Goal: Information Seeking & Learning: Learn about a topic

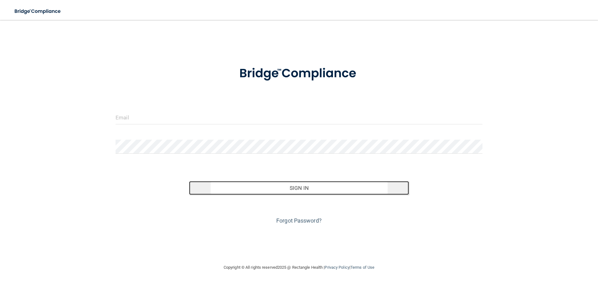
click at [330, 190] on button "Sign In" at bounding box center [299, 188] width 220 height 14
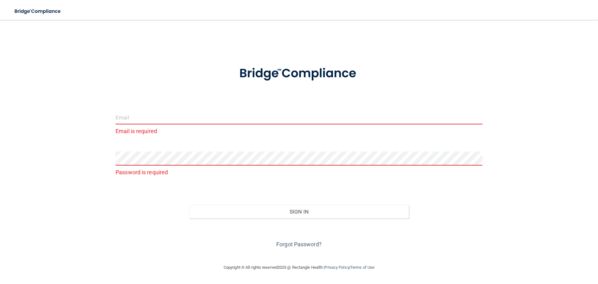
click at [222, 122] on input "email" at bounding box center [298, 117] width 367 height 14
type input "[EMAIL_ADDRESS][DOMAIN_NAME]"
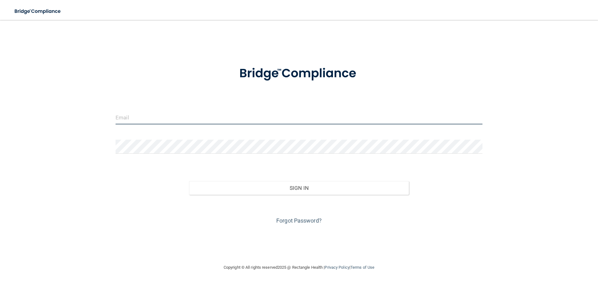
click at [149, 114] on input "email" at bounding box center [298, 117] width 367 height 14
type input "[EMAIL_ADDRESS][DOMAIN_NAME]"
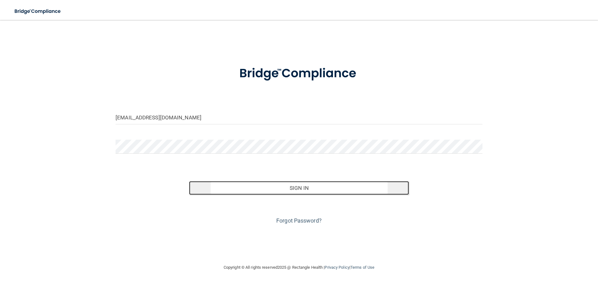
click at [301, 187] on button "Sign In" at bounding box center [299, 188] width 220 height 14
click at [288, 191] on button "Sign In" at bounding box center [299, 188] width 220 height 14
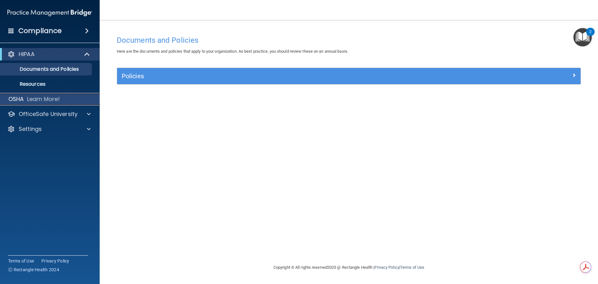
click at [31, 98] on p "Learn More!" at bounding box center [43, 98] width 33 height 7
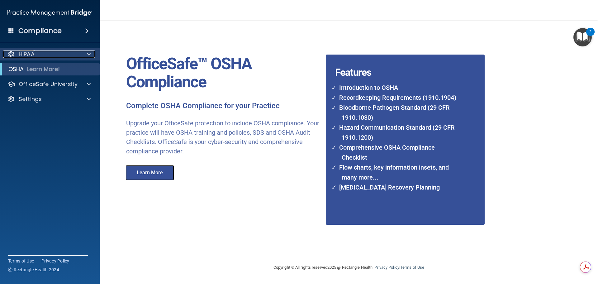
click at [47, 56] on div "HIPAA" at bounding box center [41, 53] width 77 height 7
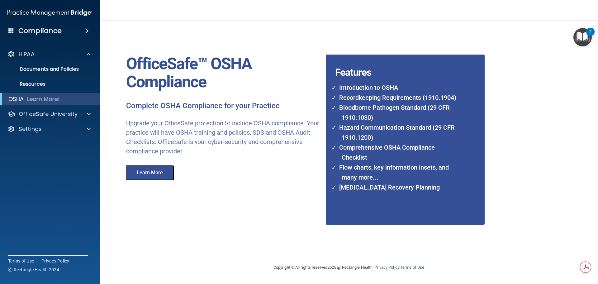
click at [47, 32] on h4 "Compliance" at bounding box center [39, 30] width 43 height 9
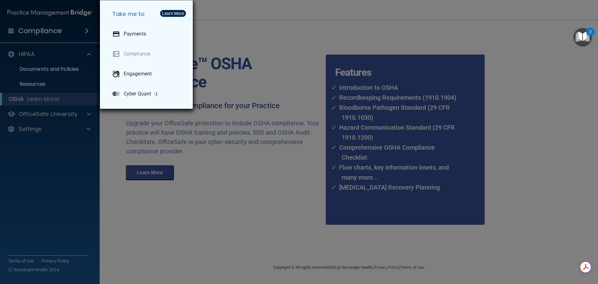
click at [207, 175] on div "Take me to: Payments Compliance Engagement Cyber Quant" at bounding box center [299, 142] width 598 height 284
click at [37, 116] on div "Take me to: Payments Compliance Engagement Cyber Quant" at bounding box center [299, 142] width 598 height 284
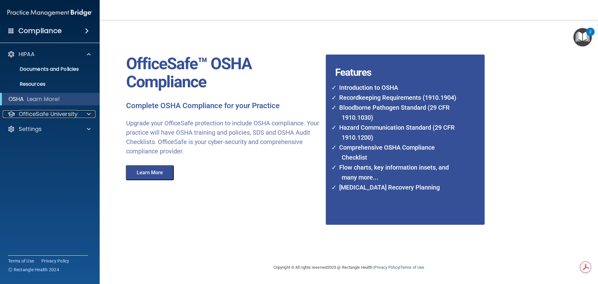
click at [37, 116] on p "OfficeSafe University" at bounding box center [48, 113] width 59 height 7
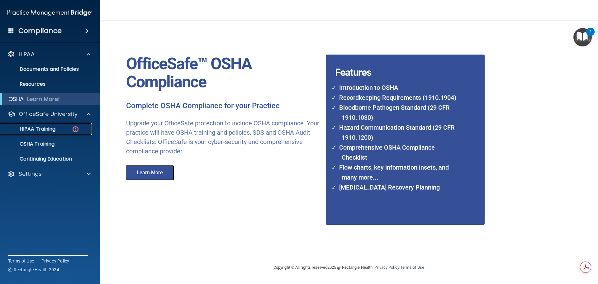
click at [40, 128] on p "HIPAA Training" at bounding box center [29, 129] width 51 height 6
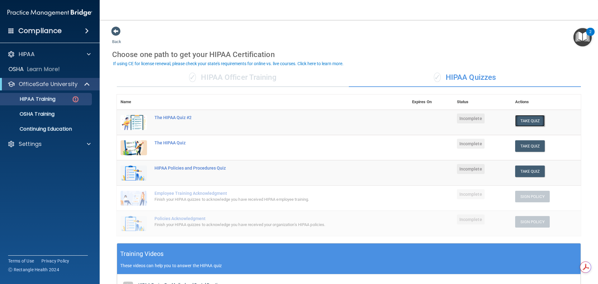
click at [520, 121] on button "Take Quiz" at bounding box center [530, 121] width 30 height 12
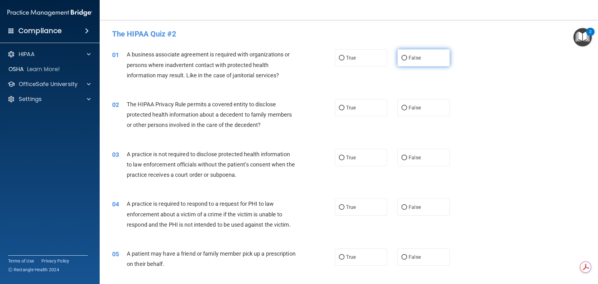
click at [401, 57] on input "False" at bounding box center [404, 58] width 6 height 5
radio input "true"
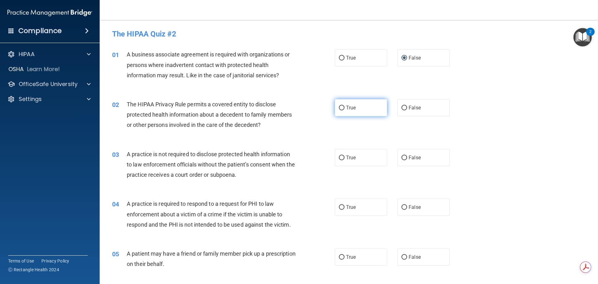
click at [339, 108] on input "True" at bounding box center [342, 108] width 6 height 5
radio input "true"
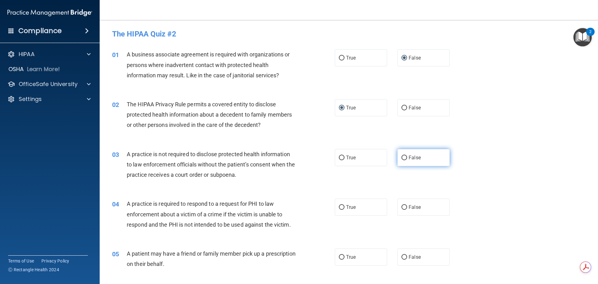
click at [403, 158] on input "False" at bounding box center [404, 157] width 6 height 5
radio input "true"
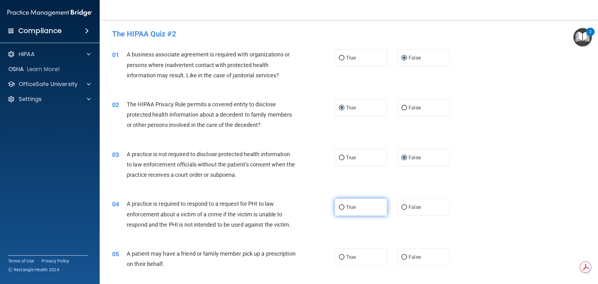
click at [339, 205] on input "True" at bounding box center [342, 207] width 6 height 5
radio input "true"
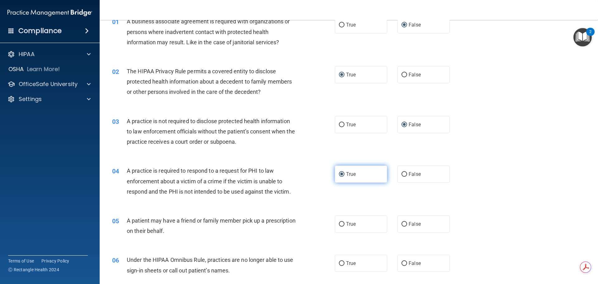
scroll to position [124, 0]
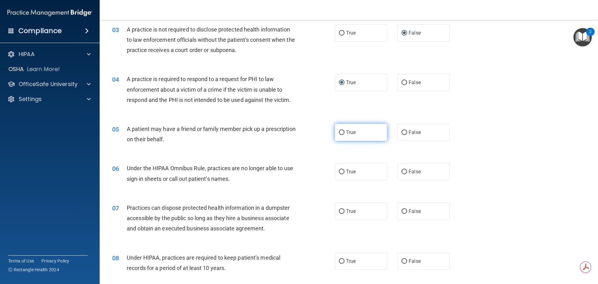
click at [340, 132] on input "True" at bounding box center [342, 132] width 6 height 5
radio input "true"
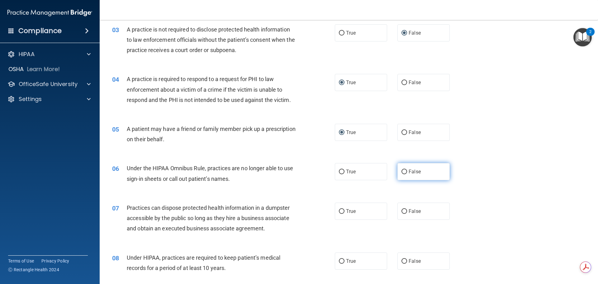
click at [404, 172] on input "False" at bounding box center [404, 171] width 6 height 5
radio input "true"
click at [405, 211] on label "False" at bounding box center [423, 210] width 52 height 17
click at [405, 211] on input "False" at bounding box center [404, 211] width 6 height 5
radio input "true"
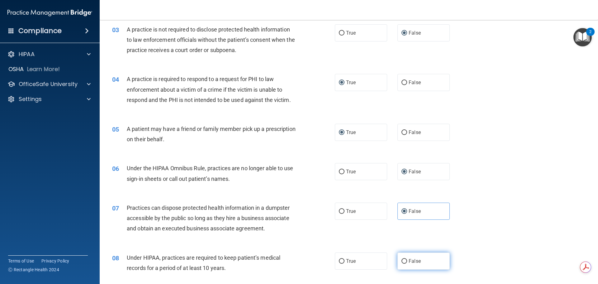
click at [409, 256] on label "False" at bounding box center [423, 260] width 52 height 17
click at [407, 259] on input "False" at bounding box center [404, 261] width 6 height 5
radio input "true"
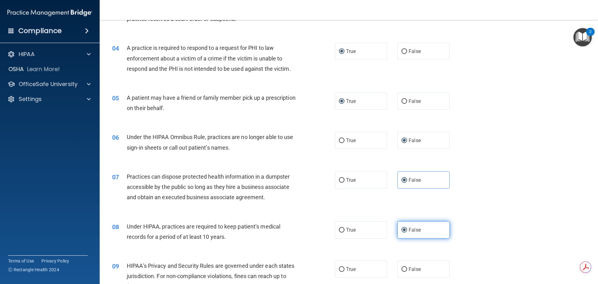
click at [410, 267] on span "False" at bounding box center [414, 269] width 12 height 6
click at [407, 267] on input "False" at bounding box center [404, 269] width 6 height 5
radio input "true"
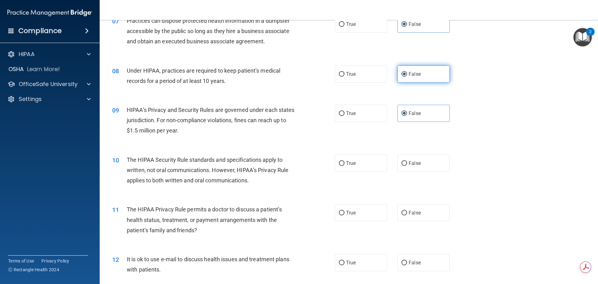
scroll to position [405, 0]
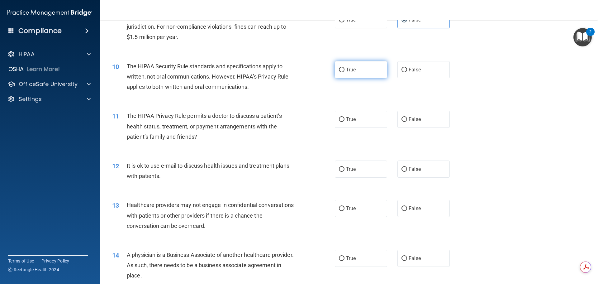
click at [339, 71] on input "True" at bounding box center [342, 70] width 6 height 5
radio input "true"
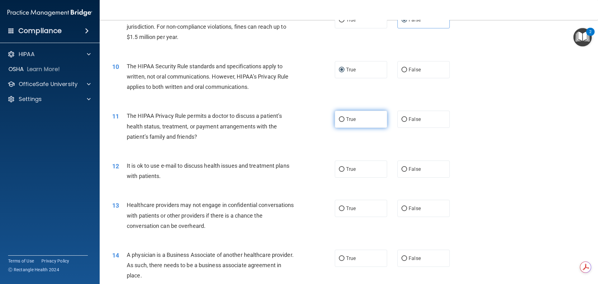
click at [342, 121] on label "True" at bounding box center [361, 118] width 52 height 17
click at [342, 121] on input "True" at bounding box center [342, 119] width 6 height 5
radio input "true"
click at [346, 171] on span "True" at bounding box center [351, 169] width 10 height 6
click at [344, 171] on input "True" at bounding box center [342, 169] width 6 height 5
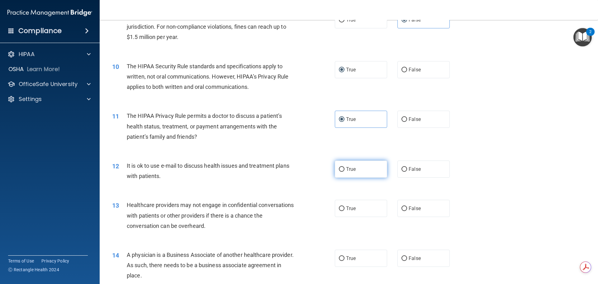
radio input "true"
click at [401, 209] on input "False" at bounding box center [404, 208] width 6 height 5
radio input "true"
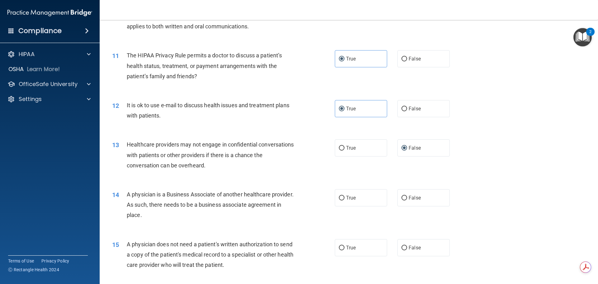
scroll to position [467, 0]
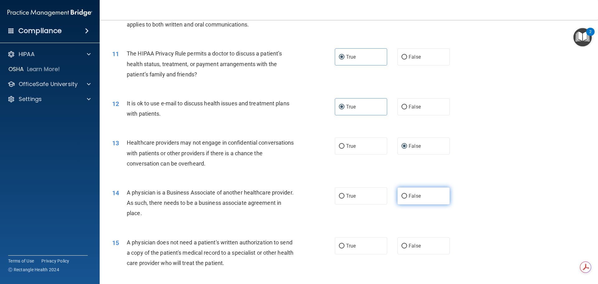
click at [408, 194] on span "False" at bounding box center [414, 196] width 12 height 6
click at [407, 194] on input "False" at bounding box center [404, 196] width 6 height 5
radio input "true"
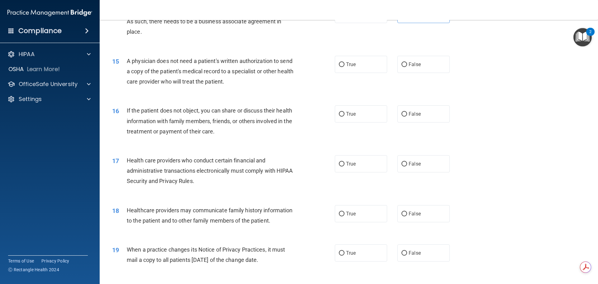
scroll to position [654, 0]
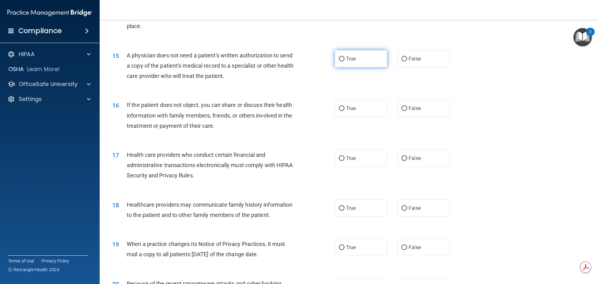
click at [343, 63] on label "True" at bounding box center [361, 58] width 52 height 17
click at [343, 61] on input "True" at bounding box center [342, 59] width 6 height 5
radio input "true"
click at [349, 109] on span "True" at bounding box center [351, 108] width 10 height 6
click at [344, 109] on input "True" at bounding box center [342, 108] width 6 height 5
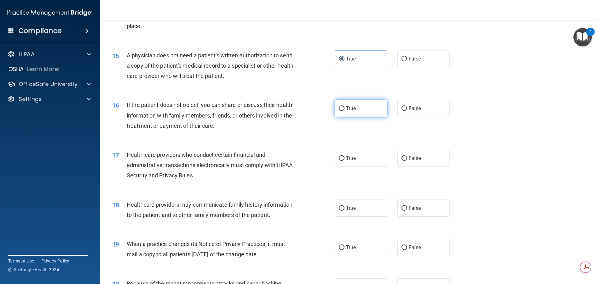
radio input "true"
click at [346, 158] on span "True" at bounding box center [351, 158] width 10 height 6
click at [344, 158] on input "True" at bounding box center [342, 158] width 6 height 5
radio input "true"
click at [409, 207] on span "False" at bounding box center [414, 208] width 12 height 6
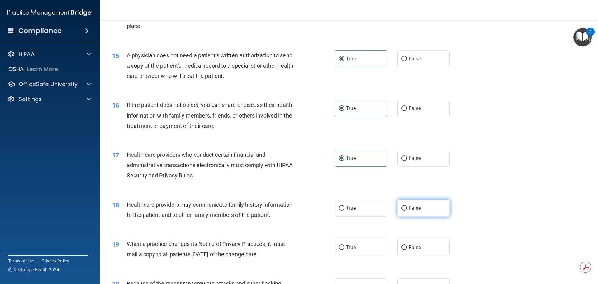
click at [407, 207] on input "False" at bounding box center [404, 208] width 6 height 5
radio input "true"
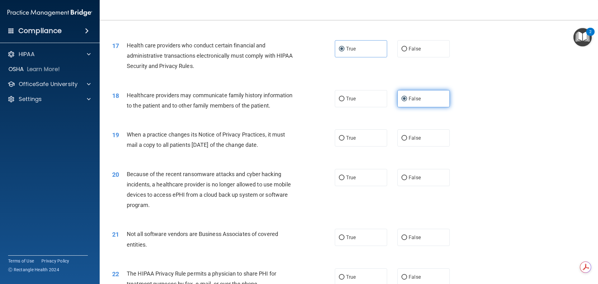
scroll to position [778, 0]
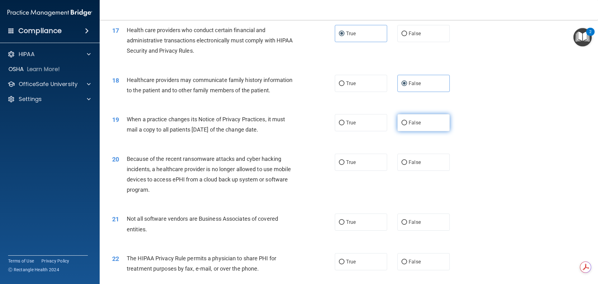
click at [409, 120] on span "False" at bounding box center [414, 123] width 12 height 6
click at [407, 120] on input "False" at bounding box center [404, 122] width 6 height 5
radio input "true"
click at [412, 164] on span "False" at bounding box center [414, 162] width 12 height 6
click at [407, 164] on input "False" at bounding box center [404, 162] width 6 height 5
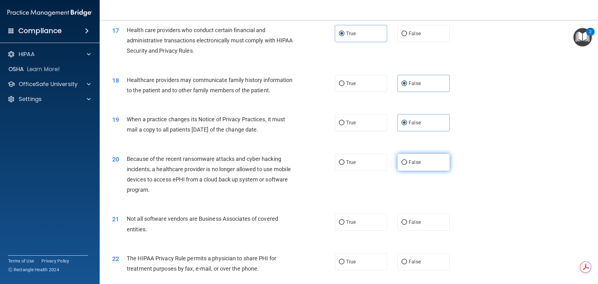
radio input "true"
click at [346, 221] on span "True" at bounding box center [351, 222] width 10 height 6
click at [344, 221] on input "True" at bounding box center [342, 222] width 6 height 5
radio input "true"
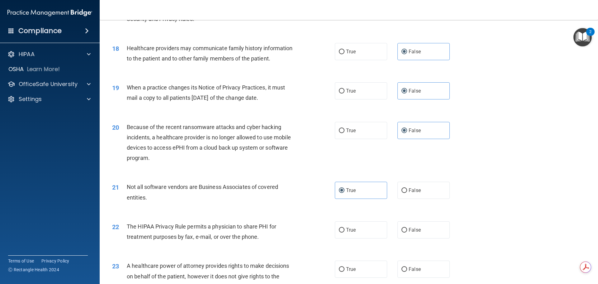
scroll to position [871, 0]
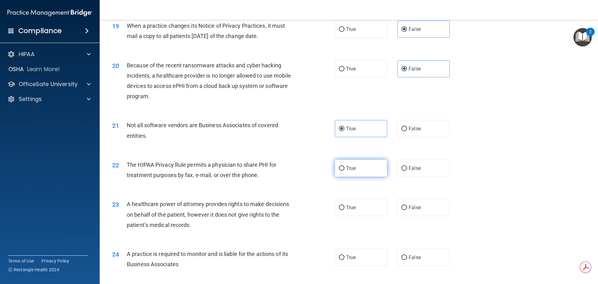
click at [350, 167] on span "True" at bounding box center [351, 168] width 10 height 6
click at [344, 167] on input "True" at bounding box center [342, 168] width 6 height 5
radio input "true"
click at [418, 208] on label "False" at bounding box center [423, 207] width 52 height 17
click at [407, 208] on input "False" at bounding box center [404, 207] width 6 height 5
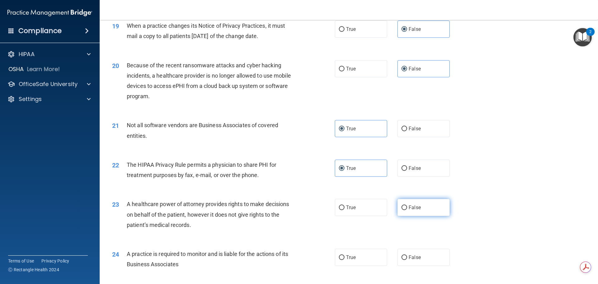
radio input "true"
click at [407, 260] on label "False" at bounding box center [423, 256] width 52 height 17
click at [407, 260] on input "False" at bounding box center [404, 257] width 6 height 5
radio input "true"
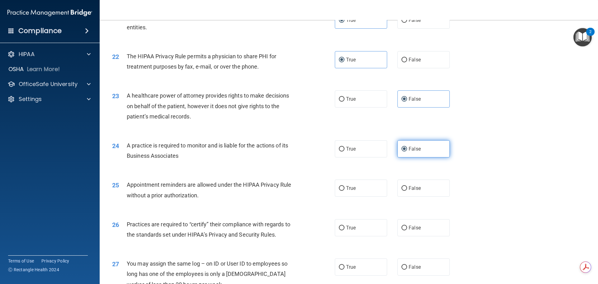
scroll to position [1058, 0]
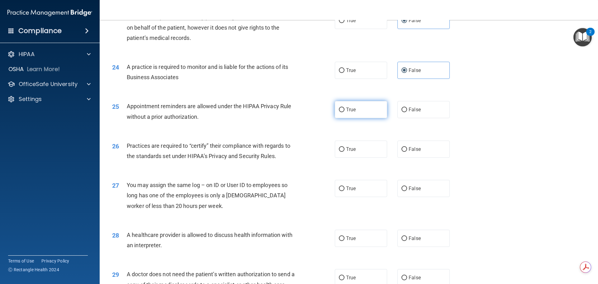
click at [346, 109] on span "True" at bounding box center [351, 109] width 10 height 6
click at [344, 109] on input "True" at bounding box center [342, 109] width 6 height 5
radio input "true"
click at [405, 153] on label "False" at bounding box center [423, 148] width 52 height 17
click at [405, 152] on input "False" at bounding box center [404, 149] width 6 height 5
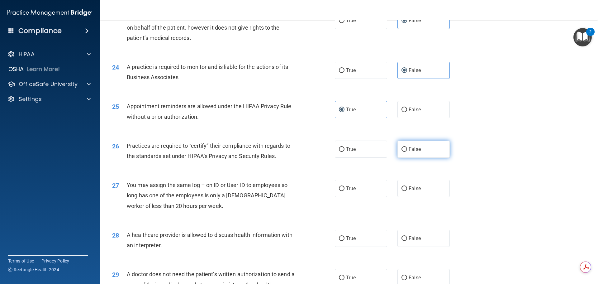
radio input "true"
click at [403, 193] on label "False" at bounding box center [423, 188] width 52 height 17
click at [403, 191] on input "False" at bounding box center [404, 188] width 6 height 5
radio input "true"
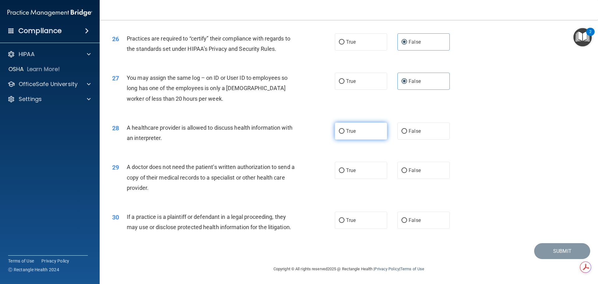
click at [346, 129] on span "True" at bounding box center [351, 131] width 10 height 6
click at [344, 129] on input "True" at bounding box center [342, 131] width 6 height 5
radio input "true"
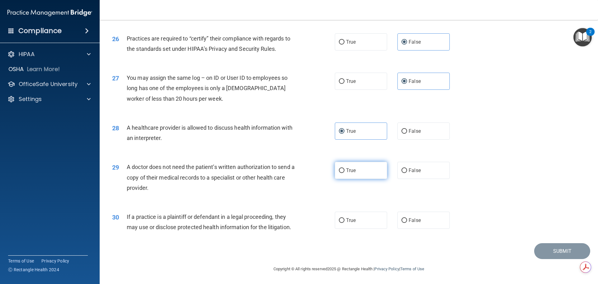
click at [346, 169] on span "True" at bounding box center [351, 170] width 10 height 6
click at [344, 169] on input "True" at bounding box center [342, 170] width 6 height 5
radio input "true"
click at [346, 220] on span "True" at bounding box center [351, 220] width 10 height 6
click at [344, 220] on input "True" at bounding box center [342, 220] width 6 height 5
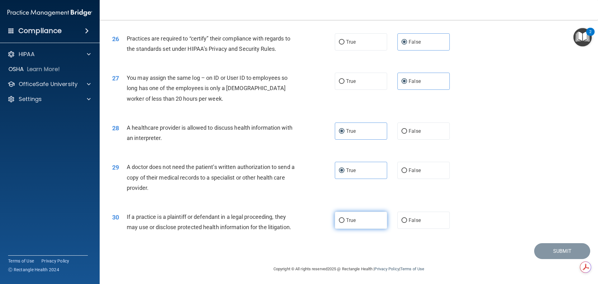
radio input "true"
click at [547, 249] on button "Submit" at bounding box center [562, 251] width 56 height 16
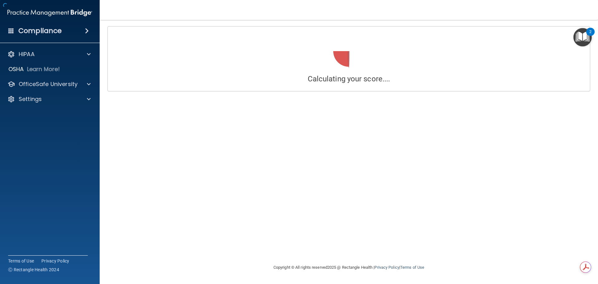
click at [552, 249] on div "Calculating your score.... Success! You've completed " The HIPAA Quiz #2 " with…" at bounding box center [348, 141] width 473 height 231
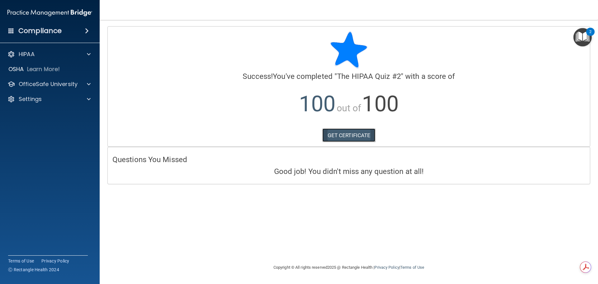
click at [335, 137] on link "GET CERTIFICATE" at bounding box center [348, 135] width 53 height 14
click at [30, 56] on p "HIPAA" at bounding box center [27, 53] width 16 height 7
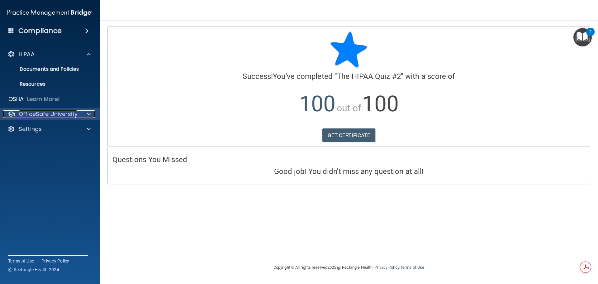
click at [32, 115] on p "OfficeSafe University" at bounding box center [48, 113] width 59 height 7
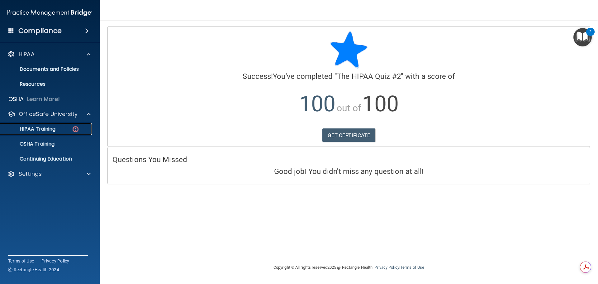
click at [31, 128] on p "HIPAA Training" at bounding box center [29, 129] width 51 height 6
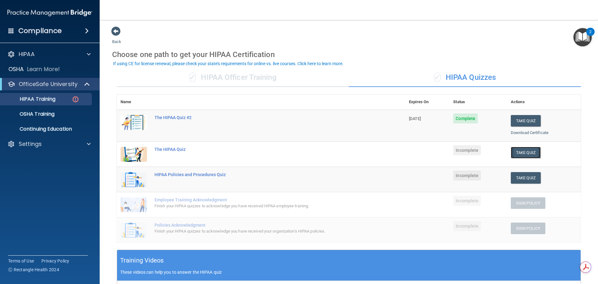
click at [521, 149] on button "Take Quiz" at bounding box center [525, 153] width 30 height 12
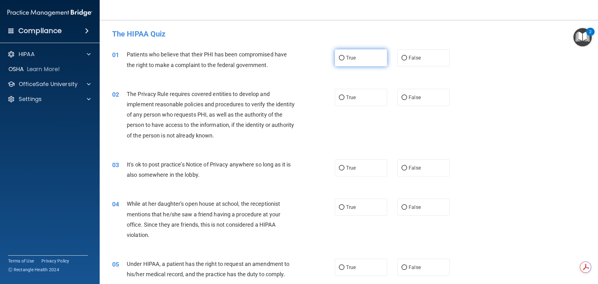
click at [353, 58] on span "True" at bounding box center [351, 58] width 10 height 6
click at [344, 58] on input "True" at bounding box center [342, 58] width 6 height 5
radio input "true"
click at [353, 58] on span "True" at bounding box center [351, 58] width 10 height 6
click at [344, 58] on input "True" at bounding box center [342, 58] width 6 height 5
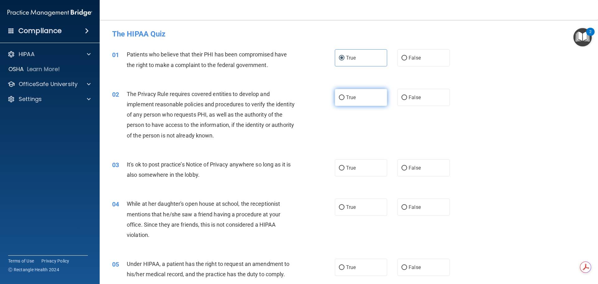
click at [359, 96] on label "True" at bounding box center [361, 97] width 52 height 17
click at [344, 96] on input "True" at bounding box center [342, 97] width 6 height 5
radio input "true"
click at [429, 162] on label "False" at bounding box center [423, 167] width 52 height 17
click at [407, 166] on input "False" at bounding box center [404, 168] width 6 height 5
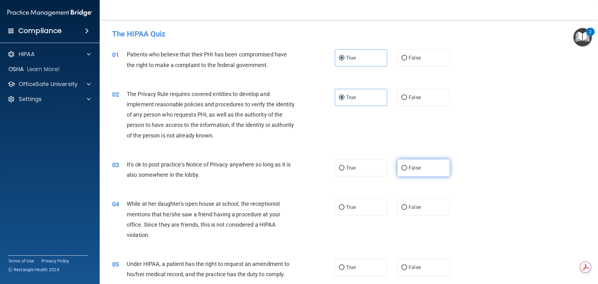
radio input "true"
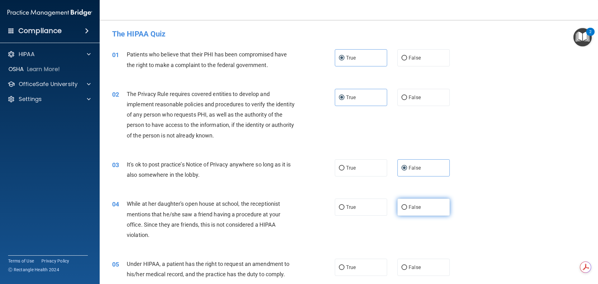
click at [404, 202] on label "False" at bounding box center [423, 206] width 52 height 17
click at [404, 205] on input "False" at bounding box center [404, 207] width 6 height 5
radio input "true"
click at [422, 260] on label "False" at bounding box center [423, 266] width 52 height 17
click at [407, 265] on input "False" at bounding box center [404, 267] width 6 height 5
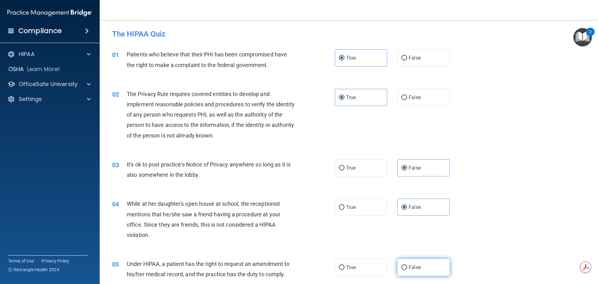
radio input "true"
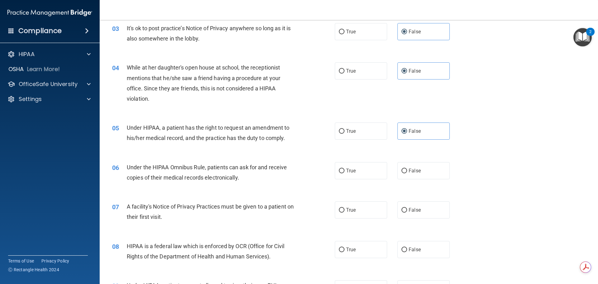
scroll to position [156, 0]
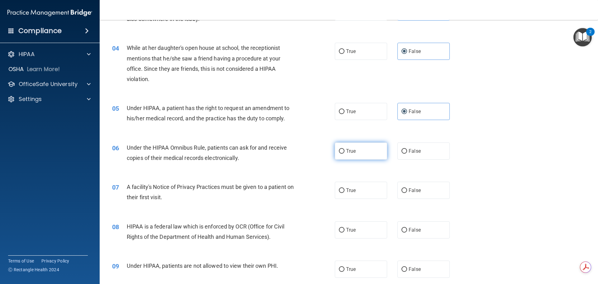
click at [366, 154] on label "True" at bounding box center [361, 150] width 52 height 17
click at [344, 153] on input "True" at bounding box center [342, 151] width 6 height 5
radio input "true"
click at [355, 186] on label "True" at bounding box center [361, 189] width 52 height 17
click at [344, 188] on input "True" at bounding box center [342, 190] width 6 height 5
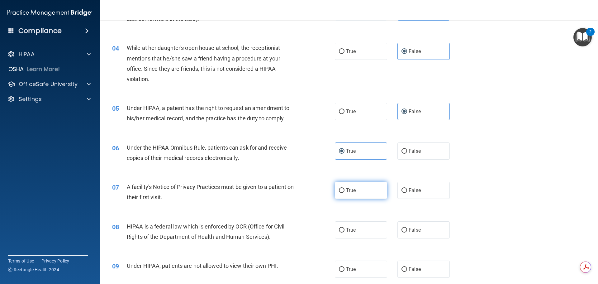
radio input "true"
click at [355, 186] on label "True" at bounding box center [361, 189] width 52 height 17
click at [344, 188] on input "True" at bounding box center [342, 190] width 6 height 5
click at [355, 230] on label "True" at bounding box center [361, 229] width 52 height 17
click at [344, 230] on input "True" at bounding box center [342, 230] width 6 height 5
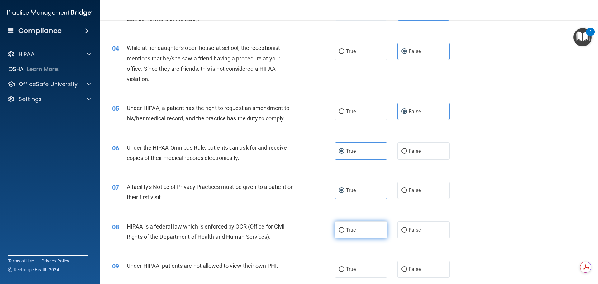
radio input "true"
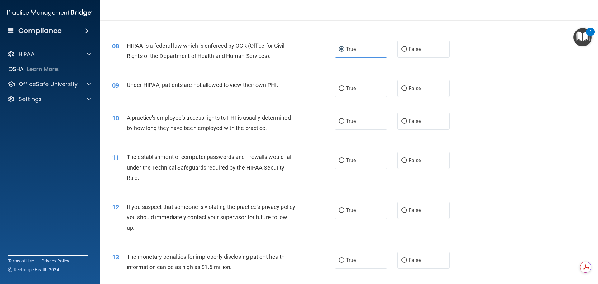
scroll to position [342, 0]
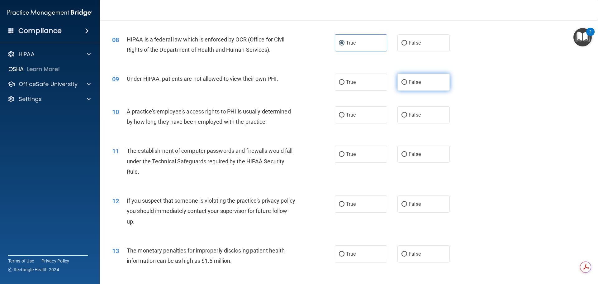
click at [401, 80] on input "False" at bounding box center [404, 82] width 6 height 5
radio input "true"
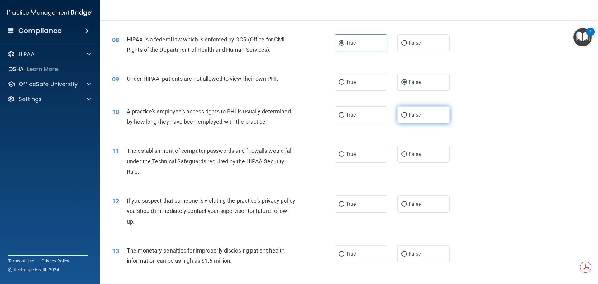
click at [409, 119] on label "False" at bounding box center [423, 114] width 52 height 17
click at [407, 117] on input "False" at bounding box center [404, 115] width 6 height 5
radio input "true"
click at [344, 150] on label "True" at bounding box center [361, 153] width 52 height 17
click at [344, 152] on input "True" at bounding box center [342, 154] width 6 height 5
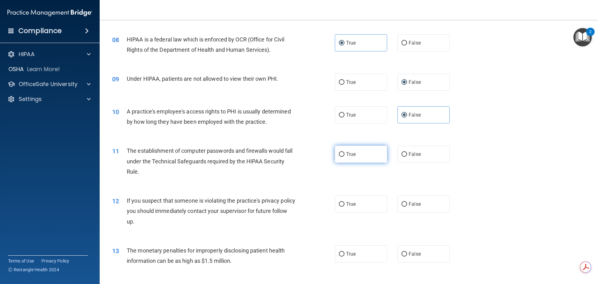
radio input "true"
click at [351, 204] on span "True" at bounding box center [351, 204] width 10 height 6
click at [344, 204] on input "True" at bounding box center [342, 204] width 6 height 5
radio input "true"
click at [354, 254] on label "True" at bounding box center [361, 253] width 52 height 17
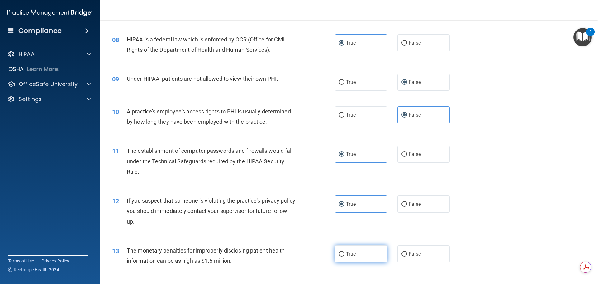
click at [344, 254] on input "True" at bounding box center [342, 253] width 6 height 5
radio input "true"
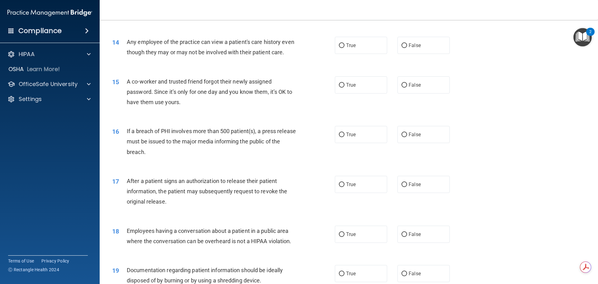
scroll to position [591, 0]
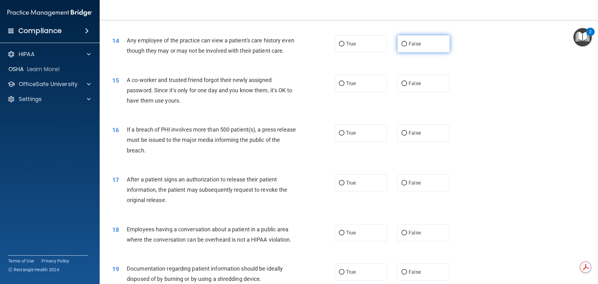
click at [410, 48] on label "False" at bounding box center [423, 43] width 52 height 17
click at [407, 46] on input "False" at bounding box center [404, 44] width 6 height 5
radio input "true"
click at [414, 90] on label "False" at bounding box center [423, 83] width 52 height 17
click at [407, 86] on input "False" at bounding box center [404, 83] width 6 height 5
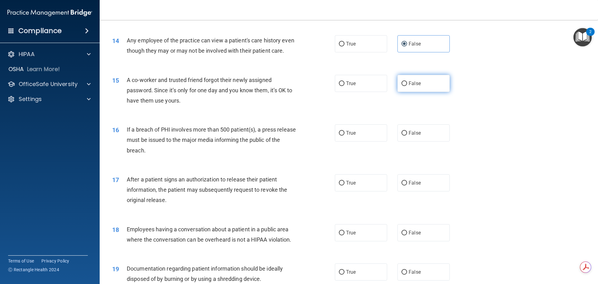
radio input "true"
click at [342, 141] on label "True" at bounding box center [361, 132] width 52 height 17
click at [342, 135] on input "True" at bounding box center [342, 133] width 6 height 5
radio input "true"
click at [356, 191] on label "True" at bounding box center [361, 182] width 52 height 17
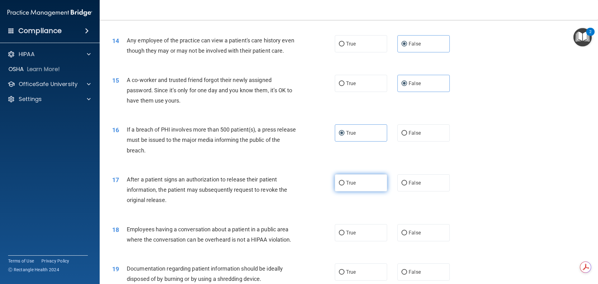
click at [344, 185] on input "True" at bounding box center [342, 183] width 6 height 5
radio input "true"
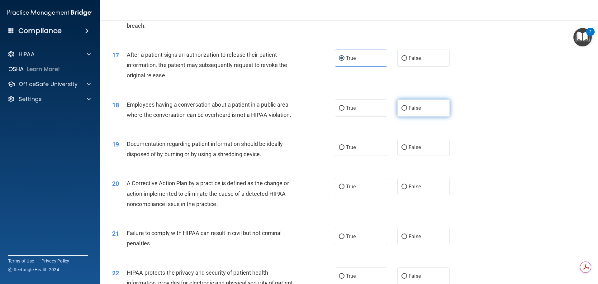
click at [413, 111] on span "False" at bounding box center [414, 108] width 12 height 6
click at [407, 110] on input "False" at bounding box center [404, 108] width 6 height 5
radio input "true"
click at [355, 156] on label "True" at bounding box center [361, 146] width 52 height 17
click at [344, 150] on input "True" at bounding box center [342, 147] width 6 height 5
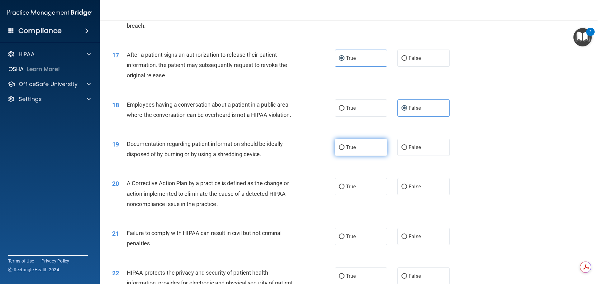
radio input "true"
click at [362, 194] on label "True" at bounding box center [361, 186] width 52 height 17
click at [344, 189] on input "True" at bounding box center [342, 186] width 6 height 5
radio input "true"
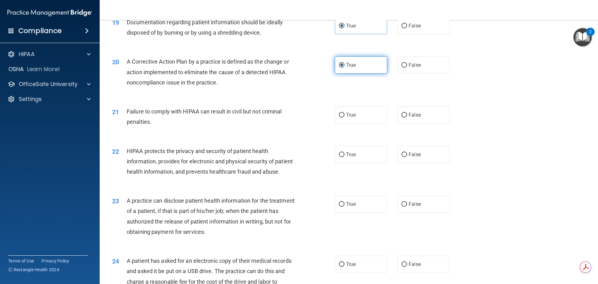
scroll to position [840, 0]
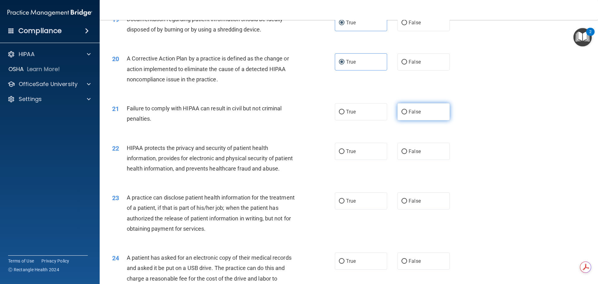
click at [416, 115] on span "False" at bounding box center [414, 112] width 12 height 6
click at [407, 114] on input "False" at bounding box center [404, 112] width 6 height 5
radio input "true"
click at [359, 160] on label "True" at bounding box center [361, 151] width 52 height 17
click at [344, 154] on input "True" at bounding box center [342, 151] width 6 height 5
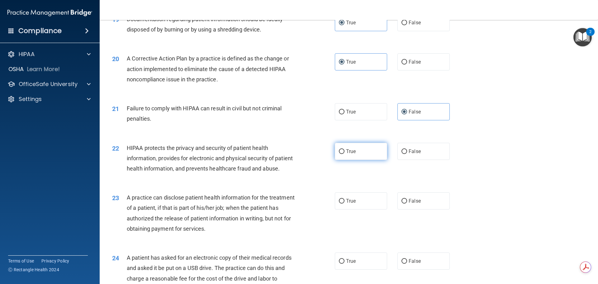
radio input "true"
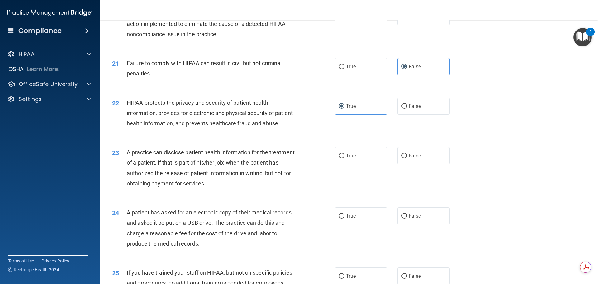
scroll to position [934, 0]
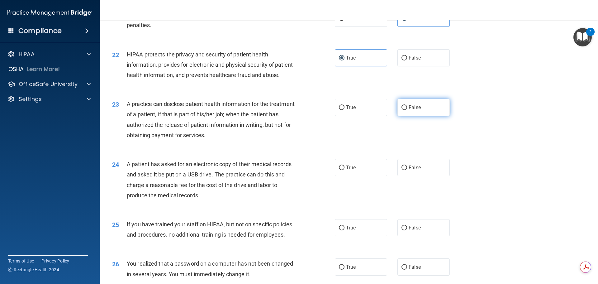
click at [421, 116] on label "False" at bounding box center [423, 107] width 52 height 17
click at [407, 110] on input "False" at bounding box center [404, 107] width 6 height 5
radio input "true"
click at [359, 176] on label "True" at bounding box center [361, 167] width 52 height 17
click at [344, 170] on input "True" at bounding box center [342, 167] width 6 height 5
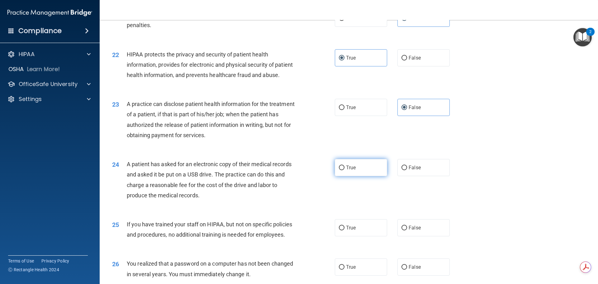
radio input "true"
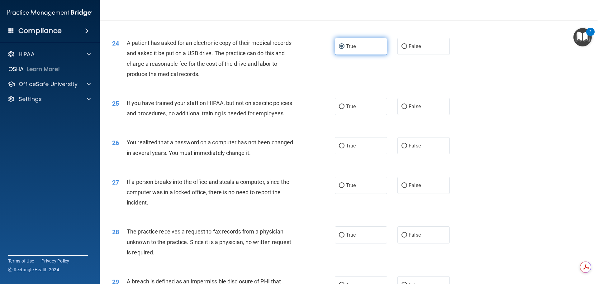
scroll to position [1058, 0]
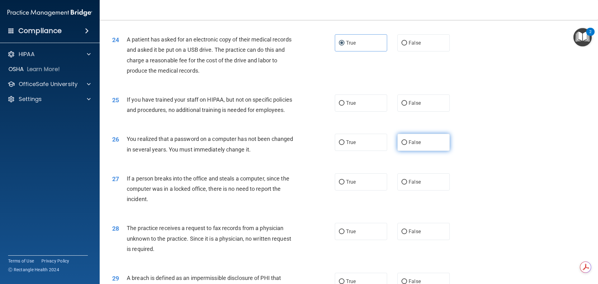
click at [414, 151] on label "False" at bounding box center [423, 142] width 52 height 17
click at [407, 145] on input "False" at bounding box center [404, 142] width 6 height 5
radio input "true"
click at [402, 106] on input "False" at bounding box center [404, 103] width 6 height 5
radio input "true"
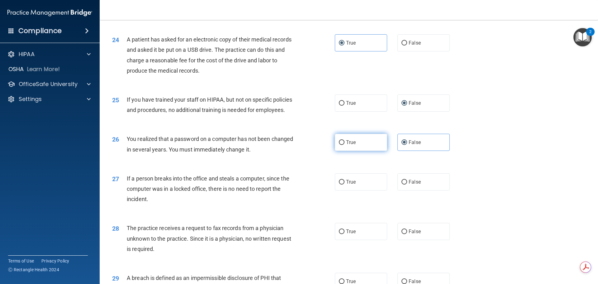
click at [364, 151] on label "True" at bounding box center [361, 142] width 52 height 17
click at [344, 145] on input "True" at bounding box center [342, 142] width 6 height 5
radio input "true"
radio input "false"
click at [429, 190] on label "False" at bounding box center [423, 181] width 52 height 17
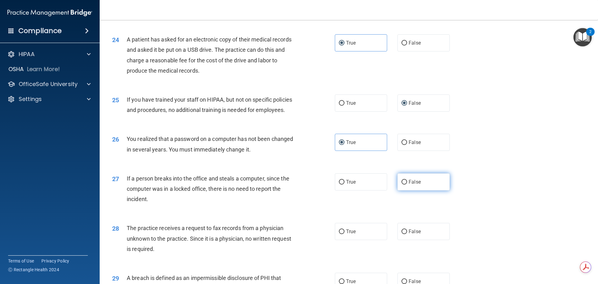
click at [407, 184] on input "False" at bounding box center [404, 182] width 6 height 5
radio input "true"
click at [429, 190] on label "False" at bounding box center [423, 181] width 52 height 17
click at [407, 184] on input "False" at bounding box center [404, 182] width 6 height 5
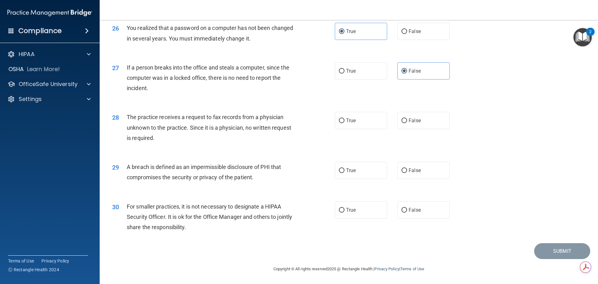
scroll to position [1189, 0]
click at [408, 122] on span "False" at bounding box center [414, 120] width 12 height 6
click at [406, 122] on input "False" at bounding box center [404, 120] width 6 height 5
radio input "true"
click at [364, 173] on label "True" at bounding box center [361, 170] width 52 height 17
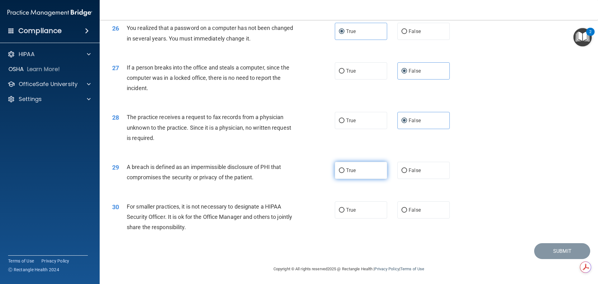
click at [344, 173] on input "True" at bounding box center [342, 170] width 6 height 5
radio input "true"
click at [410, 209] on span "False" at bounding box center [414, 210] width 12 height 6
click at [407, 209] on input "False" at bounding box center [404, 210] width 6 height 5
radio input "true"
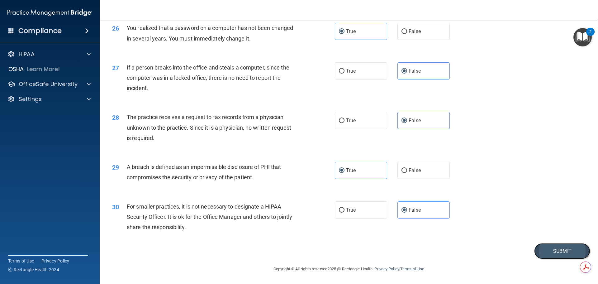
click at [557, 249] on button "Submit" at bounding box center [562, 251] width 56 height 16
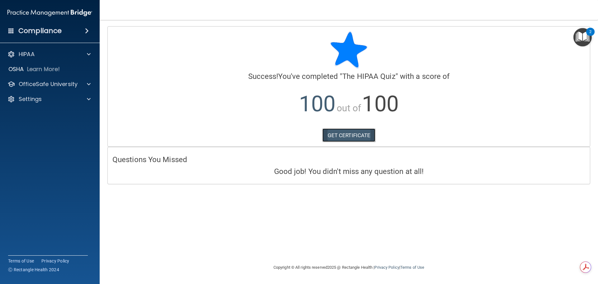
click at [341, 132] on link "GET CERTIFICATE" at bounding box center [348, 135] width 53 height 14
click at [47, 34] on h4 "Compliance" at bounding box center [39, 30] width 43 height 9
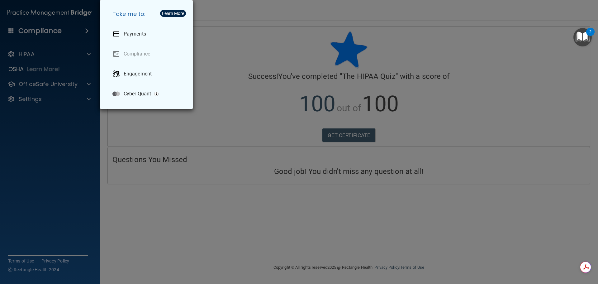
click at [34, 84] on div "Take me to: Payments Compliance Engagement Cyber Quant" at bounding box center [299, 142] width 598 height 284
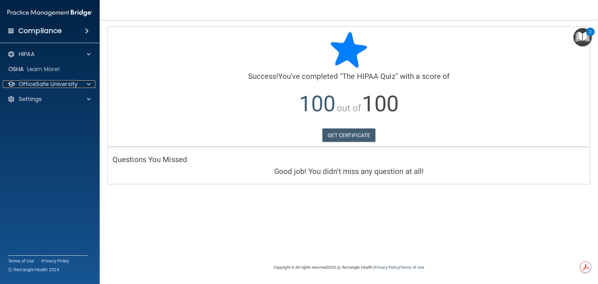
click at [34, 84] on p "OfficeSafe University" at bounding box center [48, 83] width 59 height 7
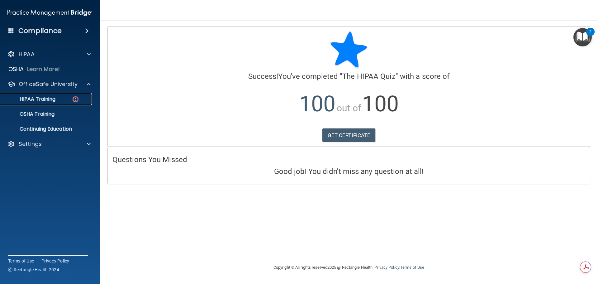
click at [27, 96] on p "HIPAA Training" at bounding box center [29, 99] width 51 height 6
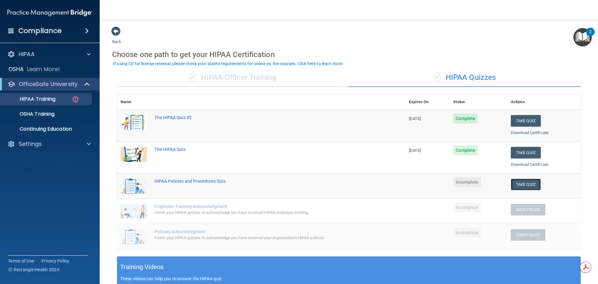
click at [510, 182] on button "Take Quiz" at bounding box center [525, 184] width 30 height 12
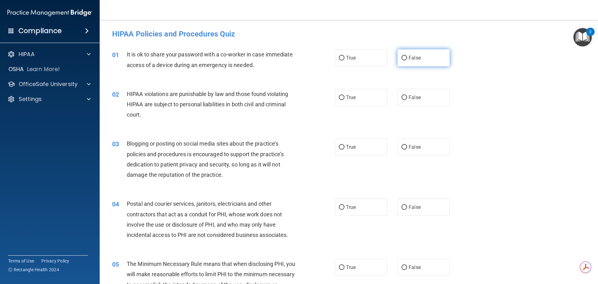
click at [421, 54] on label "False" at bounding box center [423, 57] width 52 height 17
click at [407, 56] on input "False" at bounding box center [404, 58] width 6 height 5
radio input "true"
click at [352, 98] on span "True" at bounding box center [351, 97] width 10 height 6
click at [344, 98] on input "True" at bounding box center [342, 97] width 6 height 5
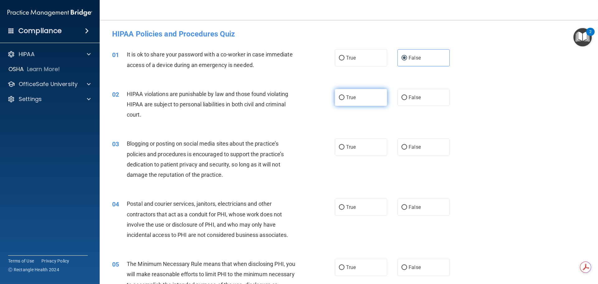
radio input "true"
click at [401, 149] on input "False" at bounding box center [404, 147] width 6 height 5
radio input "true"
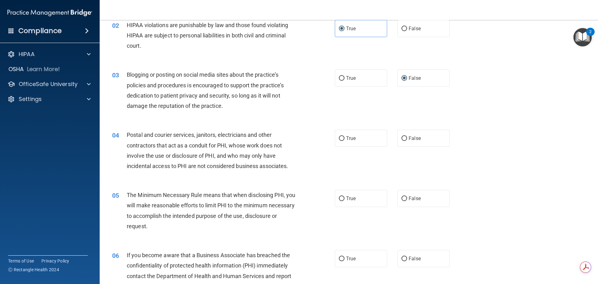
scroll to position [93, 0]
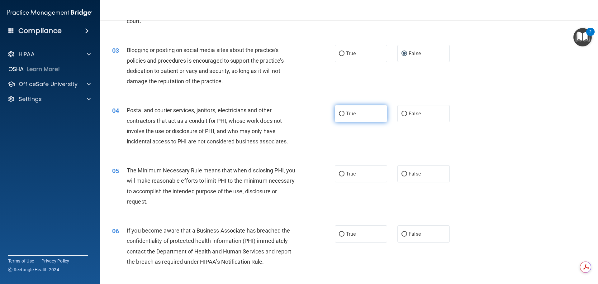
click at [350, 109] on label "True" at bounding box center [361, 113] width 52 height 17
click at [344, 111] on input "True" at bounding box center [342, 113] width 6 height 5
radio input "true"
click at [364, 170] on label "True" at bounding box center [361, 173] width 52 height 17
click at [344, 171] on input "True" at bounding box center [342, 173] width 6 height 5
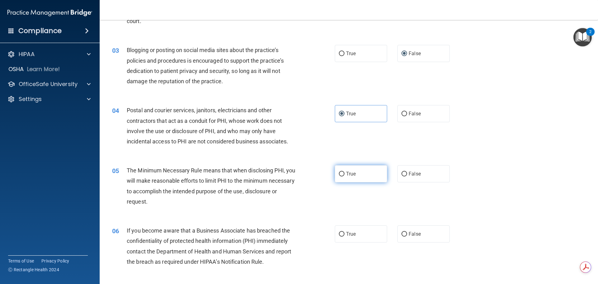
radio input "true"
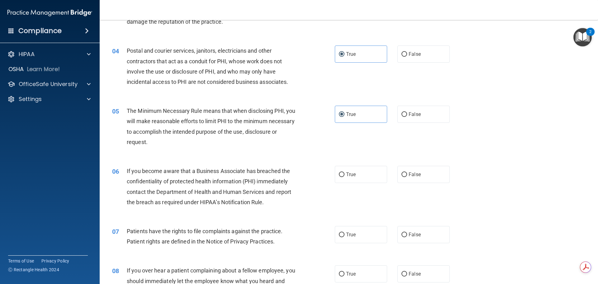
scroll to position [156, 0]
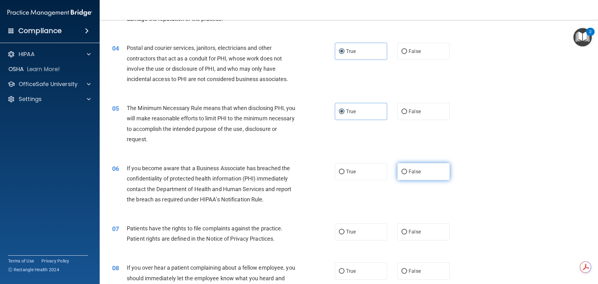
click at [415, 167] on label "False" at bounding box center [423, 171] width 52 height 17
click at [407, 169] on input "False" at bounding box center [404, 171] width 6 height 5
radio input "true"
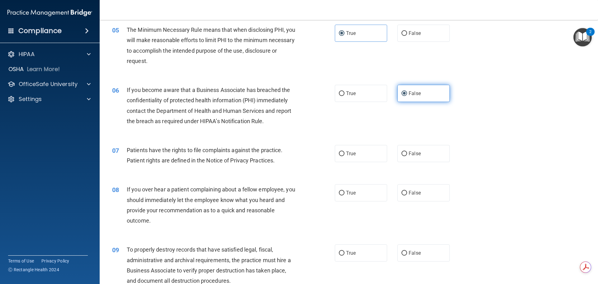
scroll to position [249, 0]
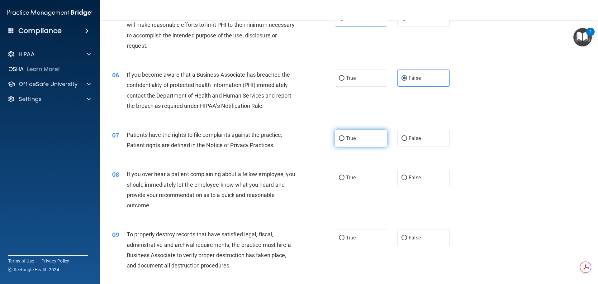
click at [352, 132] on label "True" at bounding box center [361, 137] width 52 height 17
click at [344, 136] on input "True" at bounding box center [342, 138] width 6 height 5
radio input "true"
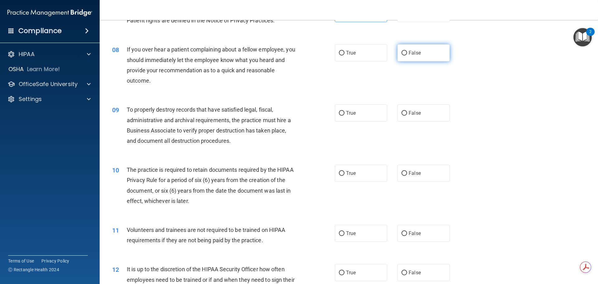
click at [406, 56] on label "False" at bounding box center [423, 52] width 52 height 17
click at [406, 55] on input "False" at bounding box center [404, 53] width 6 height 5
radio input "true"
click at [434, 114] on label "False" at bounding box center [423, 112] width 52 height 17
click at [407, 114] on input "False" at bounding box center [404, 113] width 6 height 5
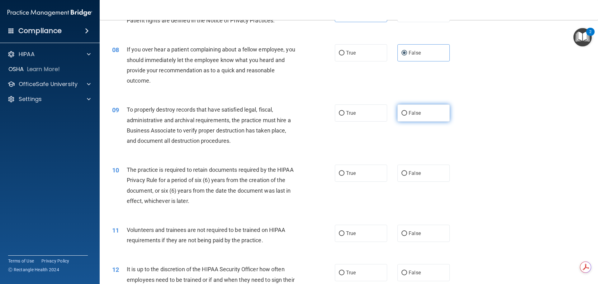
radio input "true"
click at [368, 169] on label "True" at bounding box center [361, 172] width 52 height 17
click at [344, 171] on input "True" at bounding box center [342, 173] width 6 height 5
radio input "true"
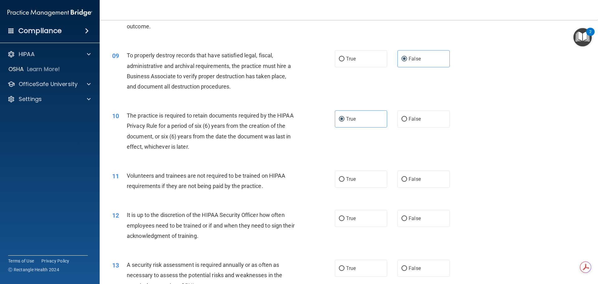
scroll to position [467, 0]
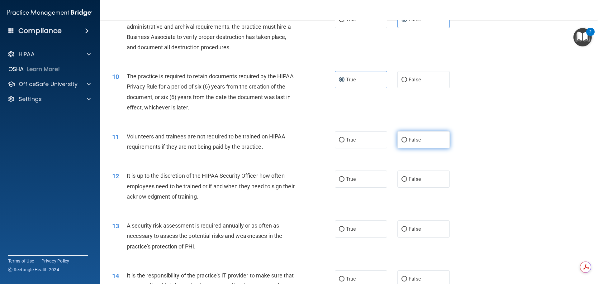
click at [414, 138] on span "False" at bounding box center [414, 140] width 12 height 6
click at [407, 138] on input "False" at bounding box center [404, 140] width 6 height 5
radio input "true"
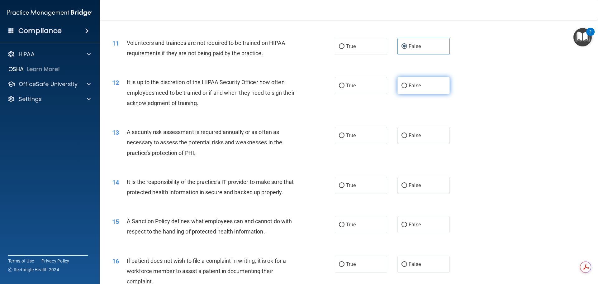
click at [414, 92] on label "False" at bounding box center [423, 85] width 52 height 17
click at [407, 88] on input "False" at bounding box center [404, 85] width 6 height 5
radio input "true"
click at [352, 135] on span "True" at bounding box center [351, 135] width 10 height 6
click at [344, 135] on input "True" at bounding box center [342, 135] width 6 height 5
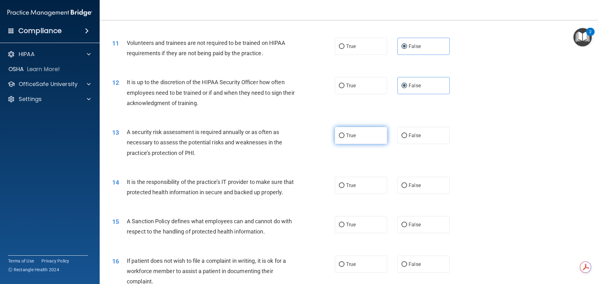
radio input "true"
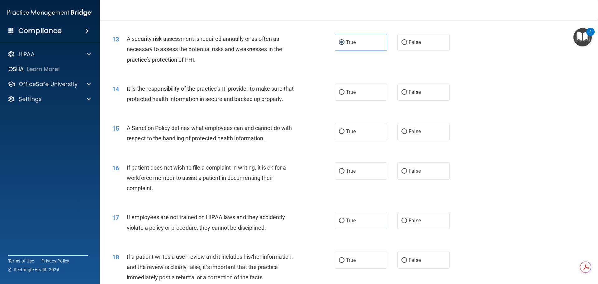
scroll to position [654, 0]
click at [401, 92] on input "False" at bounding box center [404, 92] width 6 height 5
radio input "true"
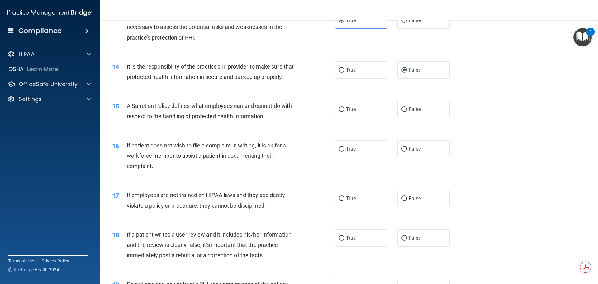
scroll to position [685, 0]
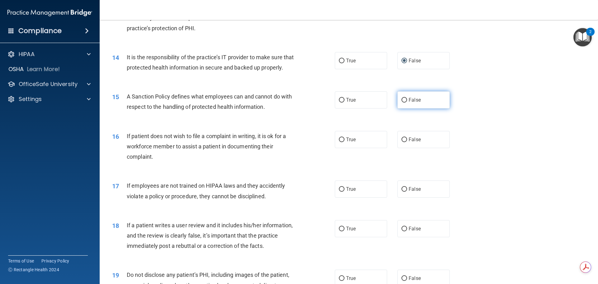
click at [403, 102] on input "False" at bounding box center [404, 100] width 6 height 5
radio input "true"
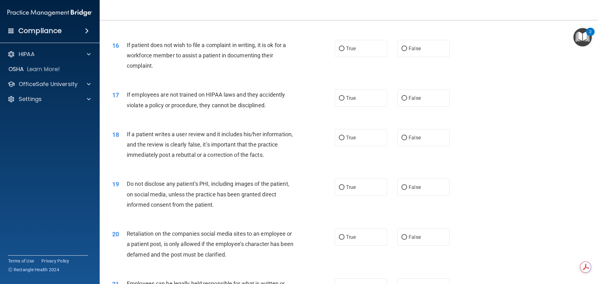
scroll to position [778, 0]
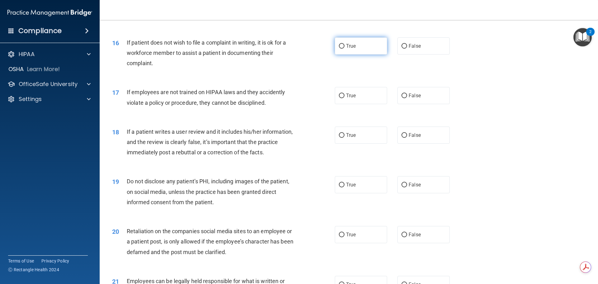
click at [350, 53] on label "True" at bounding box center [361, 45] width 52 height 17
click at [344, 49] on input "True" at bounding box center [342, 46] width 6 height 5
radio input "true"
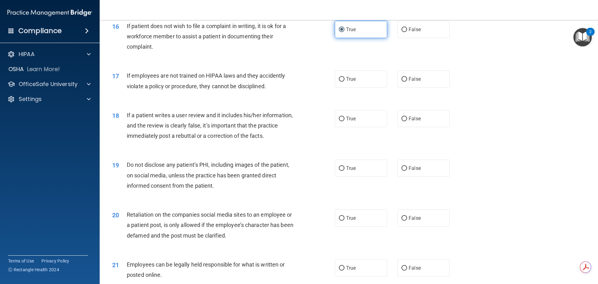
scroll to position [809, 0]
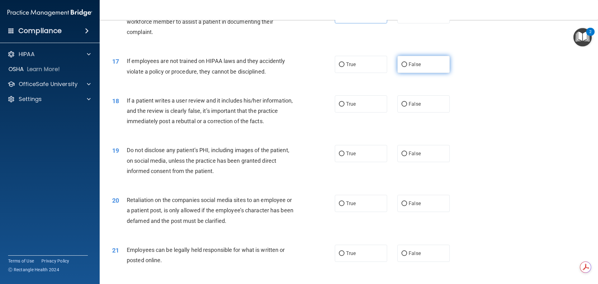
click at [408, 73] on label "False" at bounding box center [423, 64] width 52 height 17
click at [407, 67] on input "False" at bounding box center [404, 64] width 6 height 5
radio input "true"
click at [414, 124] on div "18 If a patient writes a user review and it includes his/her information, and t…" at bounding box center [348, 112] width 482 height 50
click at [413, 112] on label "False" at bounding box center [423, 103] width 52 height 17
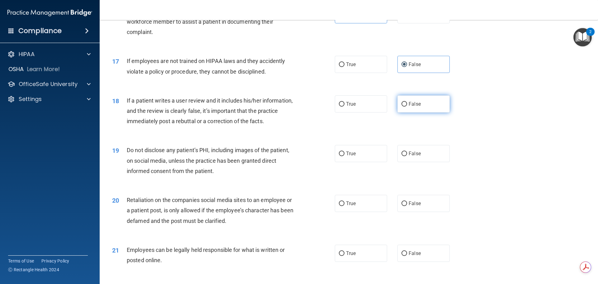
click at [407, 106] on input "False" at bounding box center [404, 104] width 6 height 5
radio input "true"
click at [341, 156] on input "True" at bounding box center [342, 153] width 6 height 5
radio input "true"
click at [416, 206] on span "False" at bounding box center [414, 203] width 12 height 6
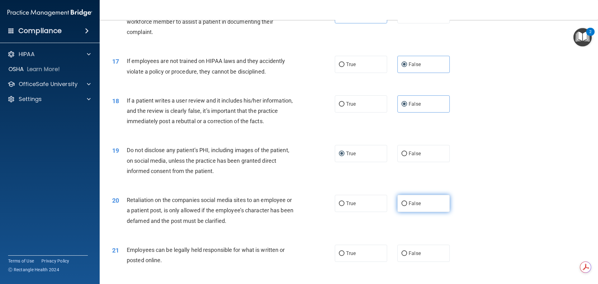
click at [407, 206] on input "False" at bounding box center [404, 203] width 6 height 5
radio input "true"
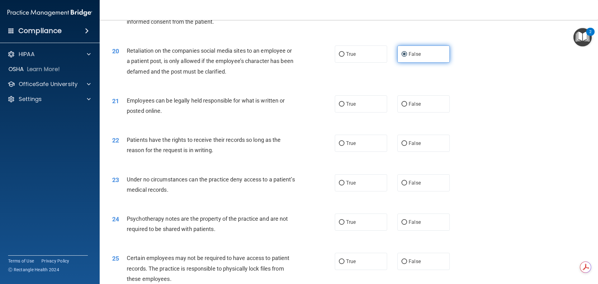
scroll to position [965, 0]
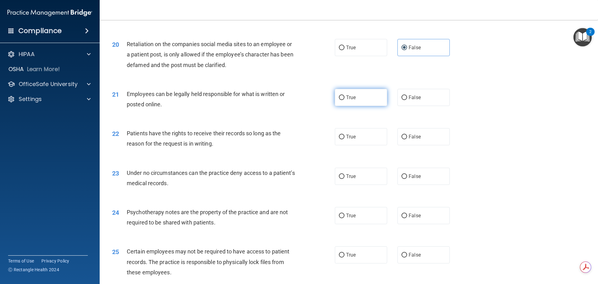
click at [346, 100] on span "True" at bounding box center [351, 97] width 10 height 6
click at [344, 100] on input "True" at bounding box center [342, 97] width 6 height 5
radio input "true"
click at [424, 145] on label "False" at bounding box center [423, 136] width 52 height 17
click at [407, 139] on input "False" at bounding box center [404, 136] width 6 height 5
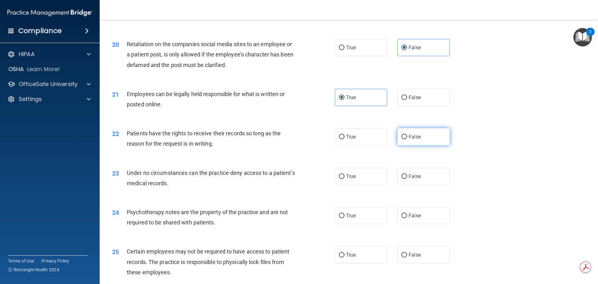
radio input "true"
click at [426, 185] on label "False" at bounding box center [423, 175] width 52 height 17
click at [407, 179] on input "False" at bounding box center [404, 176] width 6 height 5
radio input "true"
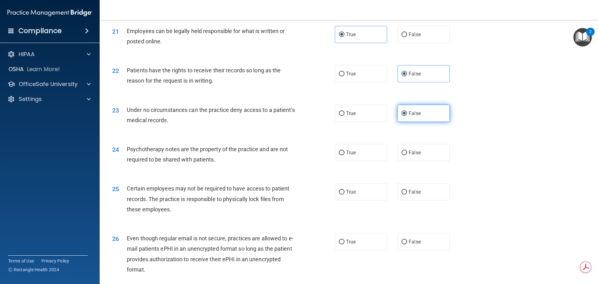
scroll to position [1058, 0]
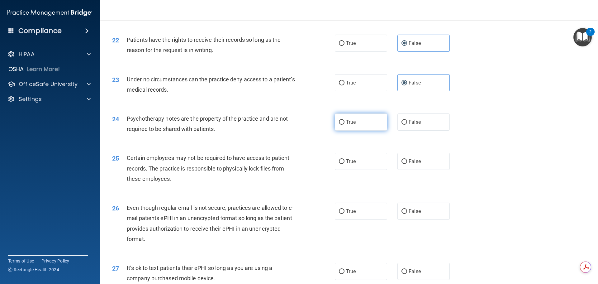
click at [350, 125] on span "True" at bounding box center [351, 122] width 10 height 6
click at [344, 124] on input "True" at bounding box center [342, 122] width 6 height 5
radio input "true"
click at [349, 164] on span "True" at bounding box center [351, 161] width 10 height 6
click at [344, 164] on input "True" at bounding box center [342, 161] width 6 height 5
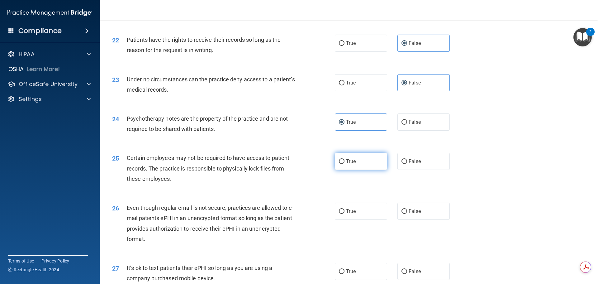
radio input "true"
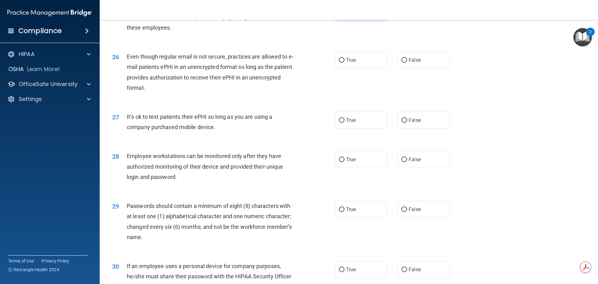
scroll to position [1214, 0]
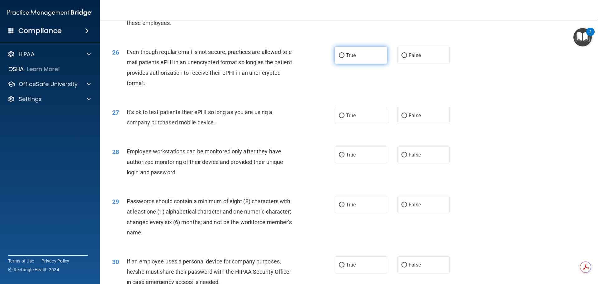
click at [356, 62] on label "True" at bounding box center [361, 55] width 52 height 17
click at [344, 58] on input "True" at bounding box center [342, 55] width 6 height 5
radio input "true"
click at [405, 124] on label "False" at bounding box center [423, 115] width 52 height 17
click at [405, 118] on input "False" at bounding box center [404, 115] width 6 height 5
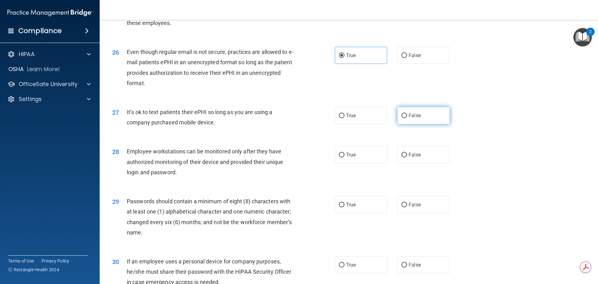
radio input "true"
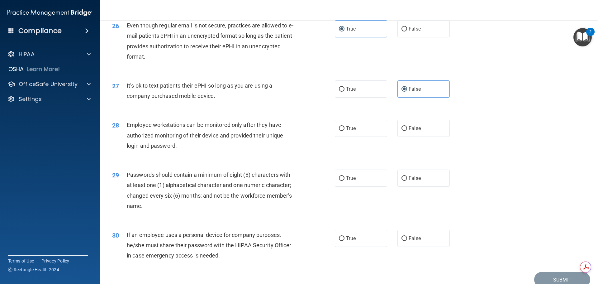
scroll to position [1276, 0]
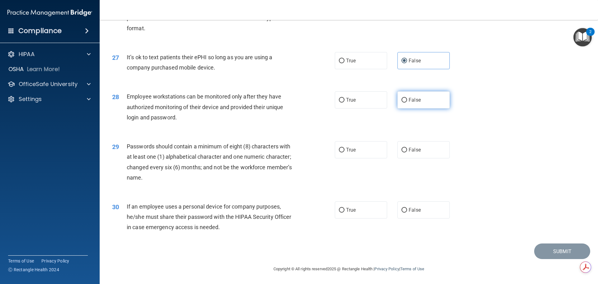
click at [415, 101] on span "False" at bounding box center [414, 100] width 12 height 6
click at [407, 101] on input "False" at bounding box center [404, 100] width 6 height 5
radio input "true"
click at [415, 101] on span "False" at bounding box center [414, 100] width 12 height 6
click at [407, 101] on input "False" at bounding box center [404, 100] width 6 height 5
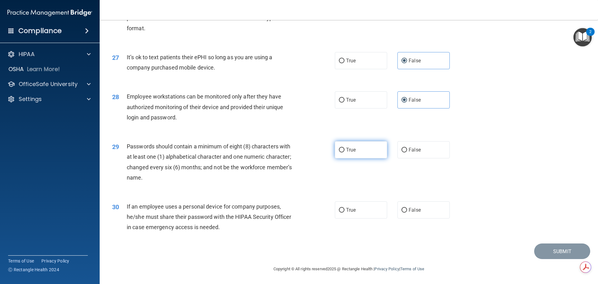
click at [359, 150] on label "True" at bounding box center [361, 149] width 52 height 17
click at [344, 150] on input "True" at bounding box center [342, 150] width 6 height 5
radio input "true"
click at [418, 218] on label "False" at bounding box center [423, 209] width 52 height 17
click at [407, 212] on input "False" at bounding box center [404, 210] width 6 height 5
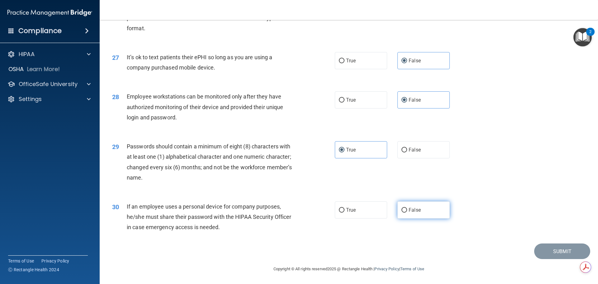
radio input "true"
click at [546, 254] on button "Submit" at bounding box center [562, 251] width 56 height 16
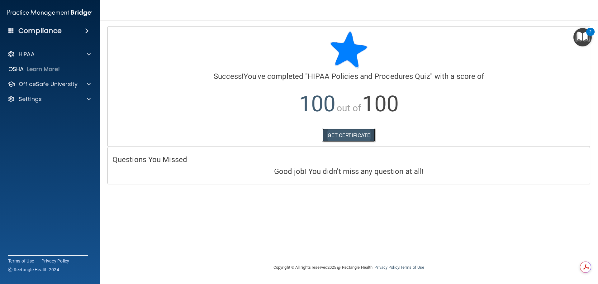
click at [342, 137] on link "GET CERTIFICATE" at bounding box center [348, 135] width 53 height 14
